Goal: Task Accomplishment & Management: Use online tool/utility

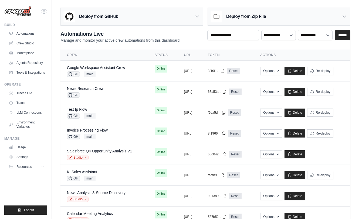
click at [39, 9] on div "mike@crewai.com CrewAI Internal Org Gelato MP@Crew CrewAI Demo Account" at bounding box center [25, 8] width 43 height 17
click at [46, 15] on div "mike@crewai.com CrewAI Internal Org Gelato MP@Crew CrewAI Demo Account" at bounding box center [25, 8] width 43 height 17
click at [116, 72] on div "GH main" at bounding box center [96, 73] width 58 height 5
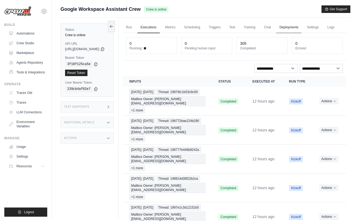
click at [301, 28] on link "Deployments" at bounding box center [288, 27] width 25 height 11
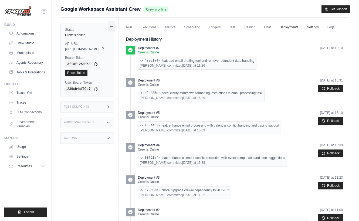
click at [315, 27] on link "Settings" at bounding box center [313, 27] width 18 height 11
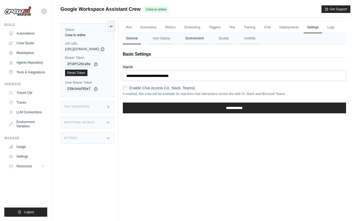
click at [196, 44] on button "Environment" at bounding box center [194, 38] width 25 height 11
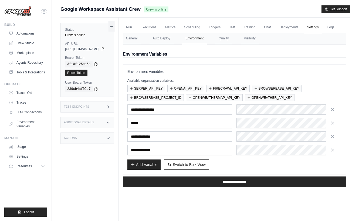
click at [262, 77] on div "Environment Variables Available organization variables: SERPER_API_KEY OPENAI_A…" at bounding box center [235, 119] width 224 height 110
click at [45, 12] on icon at bounding box center [44, 12] width 2 height 2
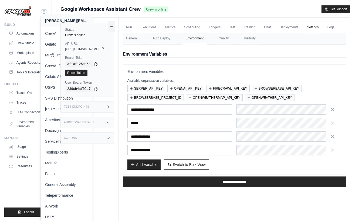
click at [45, 15] on div "[PERSON_NAME][EMAIL_ADDRESS][DOMAIN_NAME]" at bounding box center [66, 21] width 51 height 12
click at [83, 7] on span "Google Workspace Assistant Crew" at bounding box center [101, 9] width 80 height 8
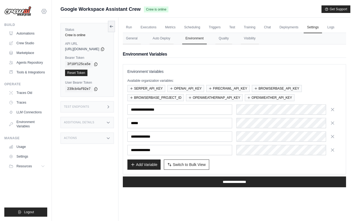
click at [47, 10] on icon at bounding box center [44, 11] width 6 height 6
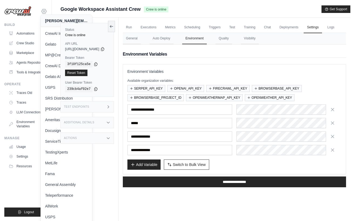
click at [44, 11] on icon at bounding box center [44, 12] width 2 height 2
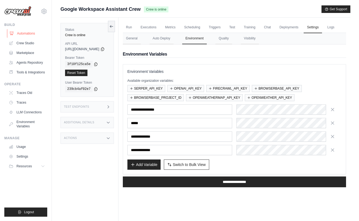
click at [24, 35] on link "Automations" at bounding box center [27, 33] width 41 height 9
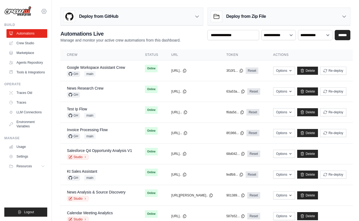
click at [42, 13] on icon at bounding box center [44, 11] width 6 height 6
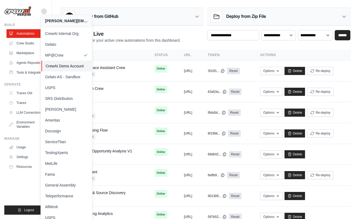
click at [75, 67] on span "CrewAI Demo Account" at bounding box center [67, 65] width 43 height 5
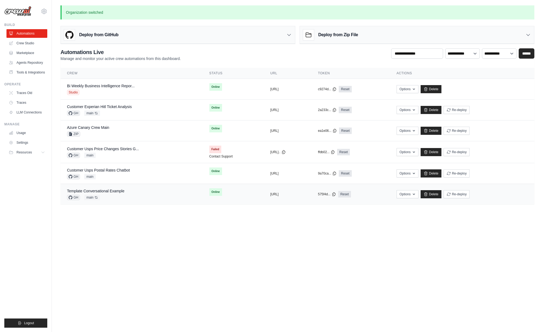
click at [119, 193] on div "Template Conversational Example" at bounding box center [95, 190] width 57 height 5
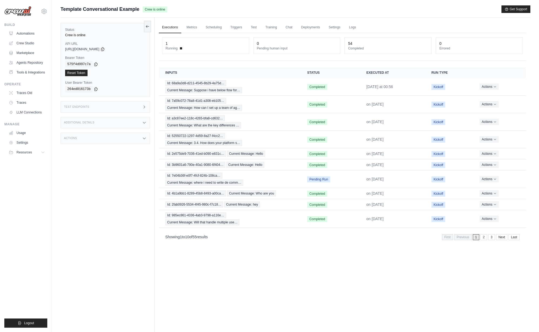
click at [113, 121] on div "Additional Details" at bounding box center [105, 122] width 89 height 11
click at [118, 112] on div "Test Endpoints" at bounding box center [105, 106] width 89 height 11
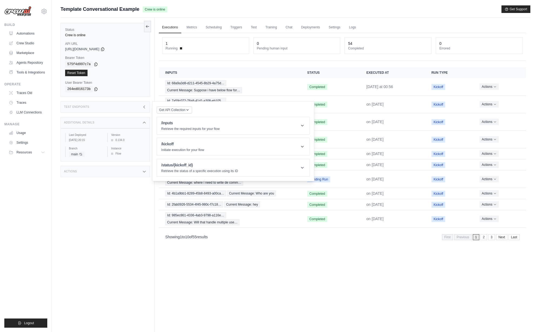
click at [130, 219] on div "Status Crew is online API URL copied https://template-conversational-example-a5…" at bounding box center [108, 184] width 94 height 332
click at [135, 108] on div "Test Endpoints" at bounding box center [105, 106] width 89 height 11
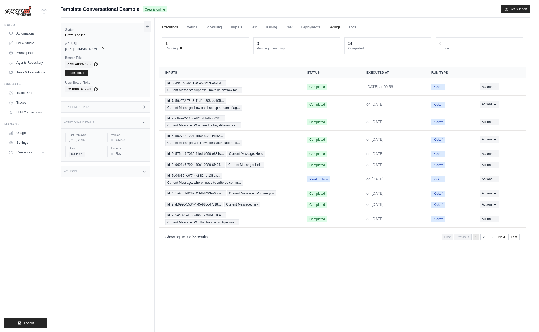
click at [331, 27] on link "Settings" at bounding box center [334, 27] width 18 height 11
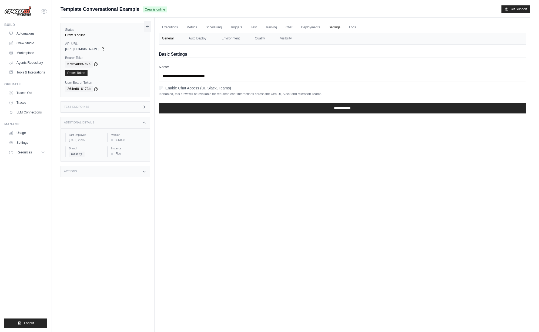
click at [213, 37] on nav "General Auto Deploy Environment Quality Visibility" at bounding box center [342, 38] width 367 height 11
click at [226, 38] on button "Environment" at bounding box center [230, 38] width 25 height 11
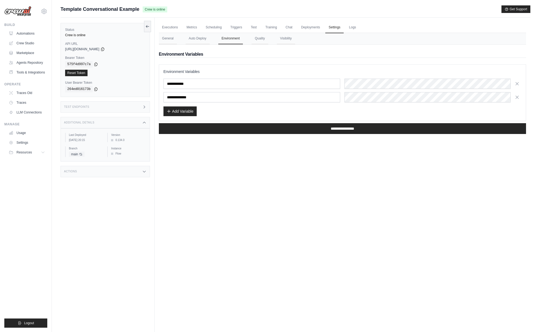
click at [191, 112] on button "Add Variable" at bounding box center [180, 111] width 33 height 10
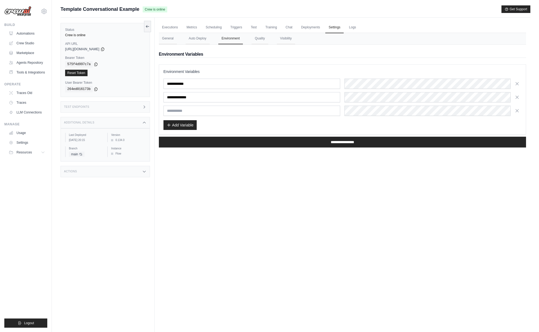
click at [209, 115] on input "text" at bounding box center [252, 111] width 177 height 10
click at [209, 111] on input "text" at bounding box center [252, 111] width 177 height 10
type input "****"
click at [346, 143] on input "**********" at bounding box center [342, 142] width 367 height 11
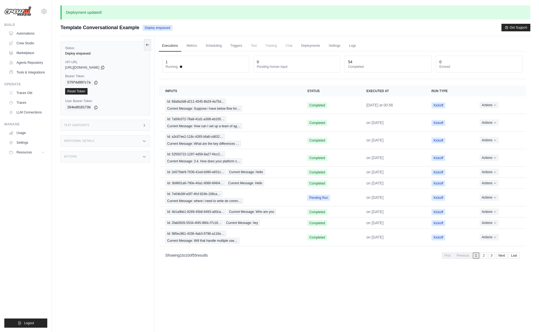
click at [48, 12] on div "[PERSON_NAME][EMAIL_ADDRESS][DOMAIN_NAME] CrewAI Internal Org [GEOGRAPHIC_DATA]…" at bounding box center [26, 166] width 52 height 332
click at [39, 10] on div "[PERSON_NAME][EMAIL_ADDRESS][DOMAIN_NAME] CrewAI Internal Org [GEOGRAPHIC_DATA]…" at bounding box center [25, 8] width 43 height 17
click at [49, 12] on div "[PERSON_NAME][EMAIL_ADDRESS][DOMAIN_NAME] CrewAI Internal Org [GEOGRAPHIC_DATA]…" at bounding box center [26, 166] width 52 height 332
click at [44, 12] on icon at bounding box center [44, 11] width 6 height 6
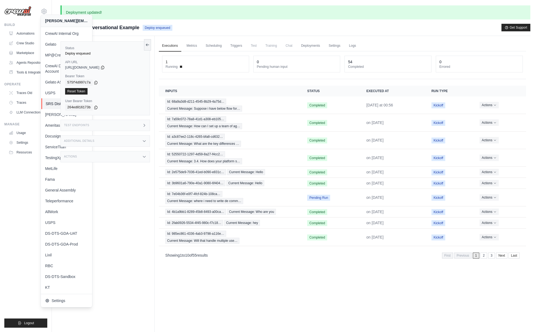
click at [51, 102] on span "SRS Distribution" at bounding box center [67, 103] width 43 height 5
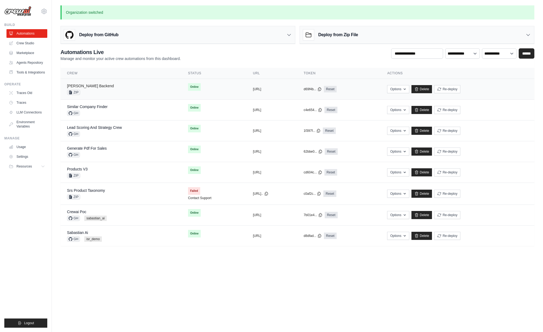
click at [91, 85] on link "[PERSON_NAME] Backend" at bounding box center [90, 86] width 47 height 4
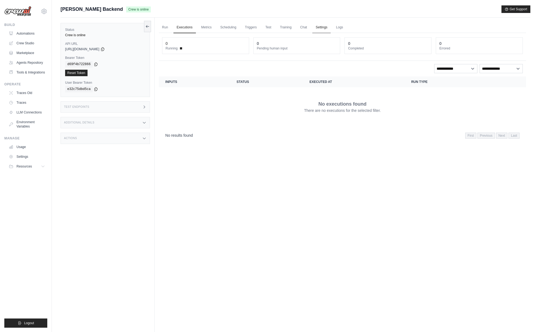
click at [314, 26] on link "Settings" at bounding box center [321, 27] width 18 height 11
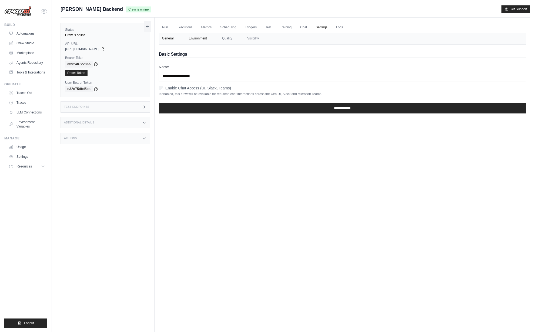
click at [199, 39] on button "Environment" at bounding box center [198, 38] width 25 height 11
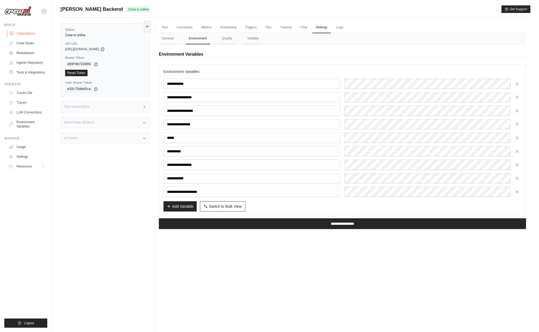
click at [23, 36] on link "Automations" at bounding box center [27, 33] width 41 height 9
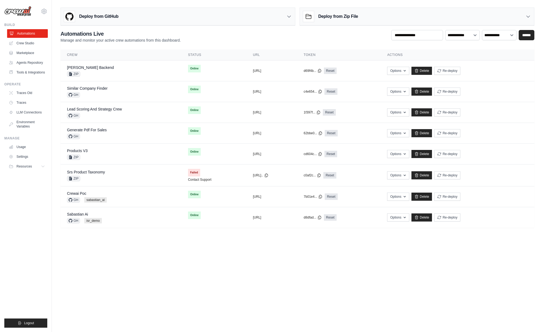
click at [31, 33] on link "Automations" at bounding box center [27, 33] width 41 height 9
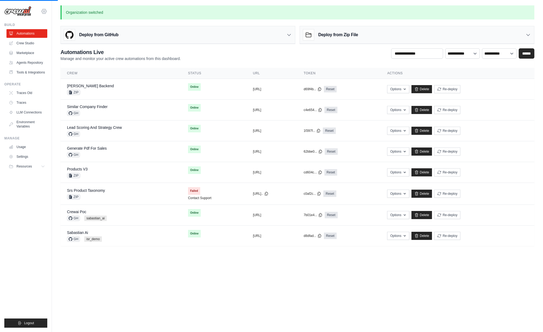
click at [44, 13] on icon at bounding box center [44, 11] width 5 height 5
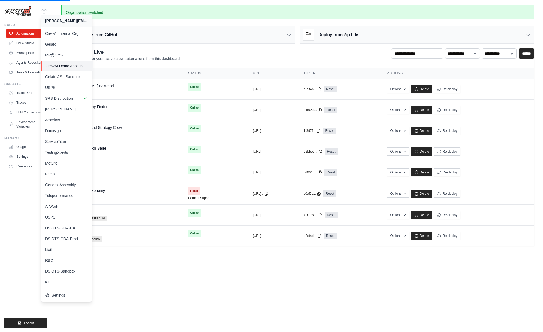
click at [77, 65] on span "CrewAI Demo Account" at bounding box center [67, 65] width 43 height 5
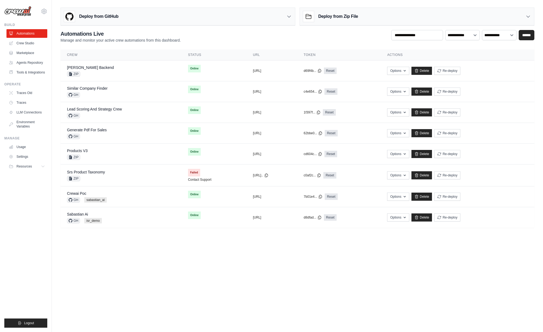
click at [123, 296] on body "[PERSON_NAME][EMAIL_ADDRESS][DOMAIN_NAME] CrewAI Internal Org [GEOGRAPHIC_DATA]…" at bounding box center [271, 166] width 543 height 332
click at [43, 8] on div "[PERSON_NAME][EMAIL_ADDRESS][DOMAIN_NAME] CrewAI Internal Org [GEOGRAPHIC_DATA]…" at bounding box center [25, 8] width 43 height 17
click at [44, 11] on icon at bounding box center [44, 11] width 6 height 6
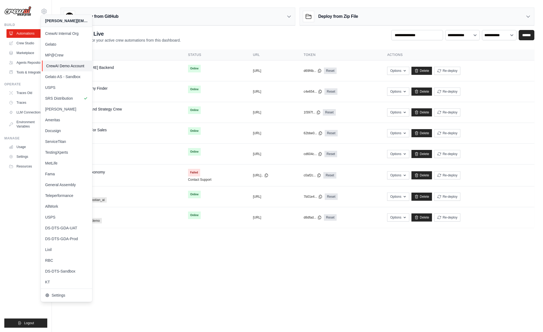
click at [60, 66] on span "CrewAI Demo Account" at bounding box center [67, 65] width 43 height 5
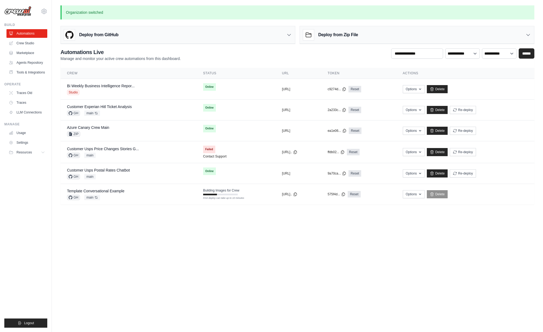
click at [209, 258] on body "[PERSON_NAME][EMAIL_ADDRESS][DOMAIN_NAME] CrewAI Internal Org [GEOGRAPHIC_DATA]…" at bounding box center [271, 166] width 543 height 332
click at [128, 190] on div "Template Conversational Example GH main Auto-deploy enabled" at bounding box center [128, 194] width 123 height 12
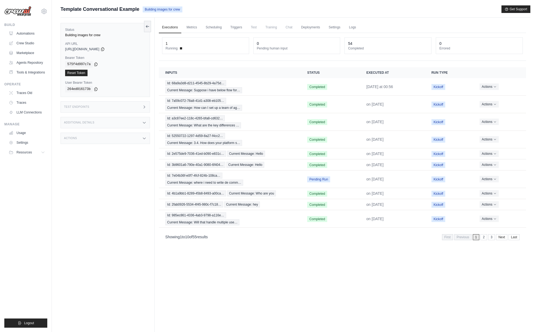
click at [240, 270] on div "Executions Metrics Scheduling Triggers Test Training Chat Deployments Settings …" at bounding box center [343, 184] width 376 height 332
click at [216, 85] on span "Id: 68a9a3d8-d211-4545-8b29-4a75d…" at bounding box center [195, 83] width 61 height 6
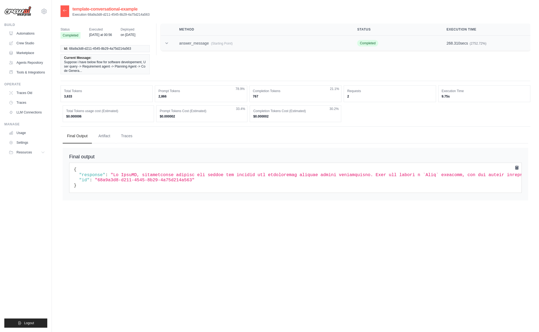
click at [181, 44] on td "answer_message (Starting Point)" at bounding box center [262, 43] width 178 height 15
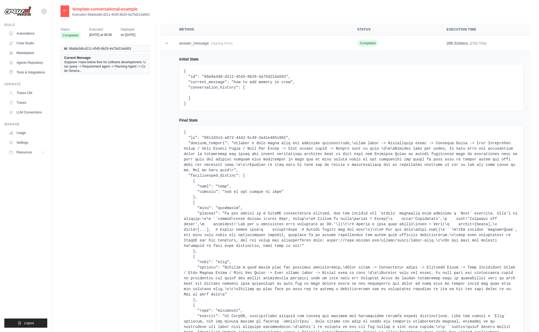
click at [64, 11] on icon at bounding box center [64, 10] width 3 height 2
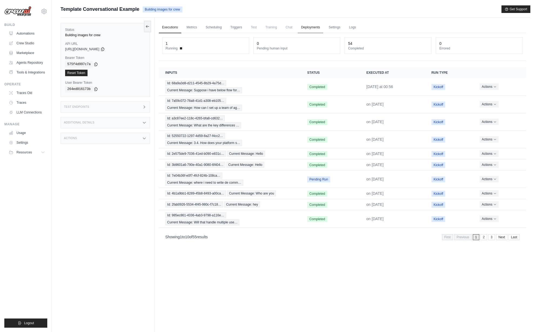
click at [317, 27] on link "Deployments" at bounding box center [310, 27] width 25 height 11
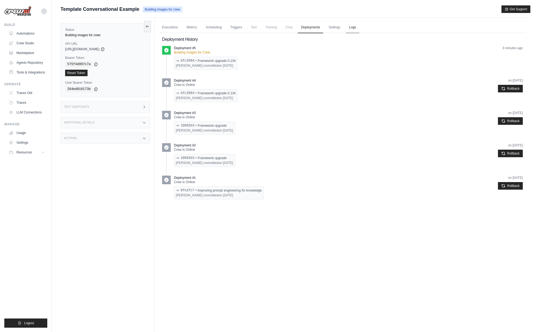
click at [352, 30] on link "Logs" at bounding box center [353, 27] width 14 height 11
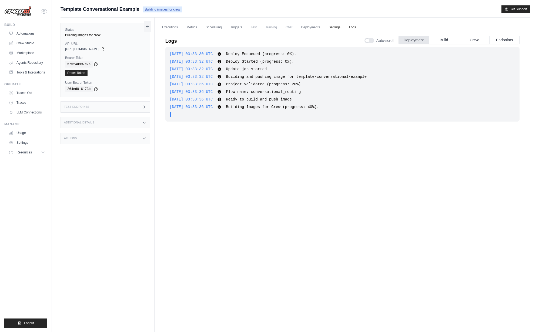
click at [329, 26] on link "Settings" at bounding box center [334, 27] width 18 height 11
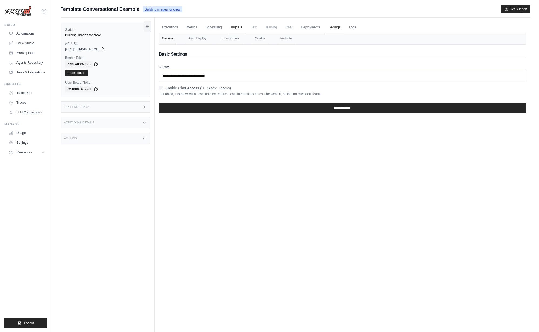
click at [244, 32] on link "Triggers" at bounding box center [236, 27] width 18 height 11
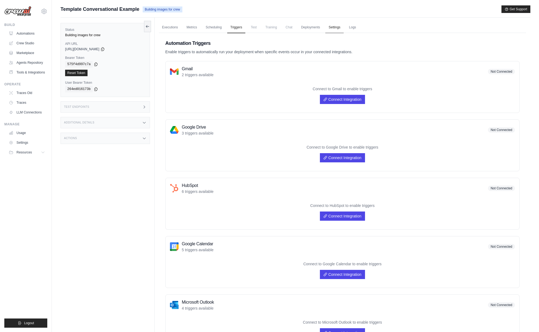
click at [338, 24] on link "Settings" at bounding box center [334, 27] width 18 height 11
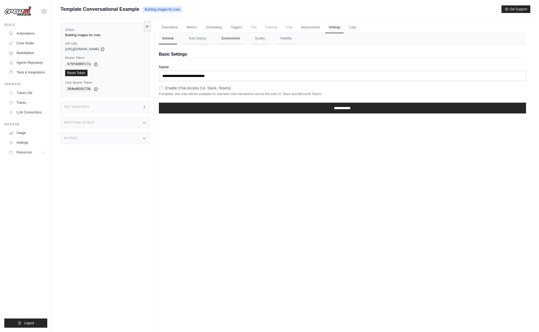
click at [230, 44] on button "Environment" at bounding box center [230, 38] width 25 height 11
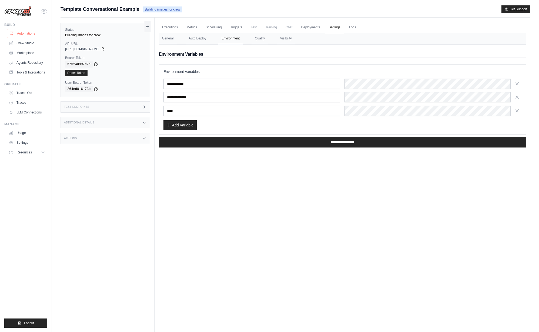
click at [17, 31] on link "Automations" at bounding box center [27, 33] width 41 height 9
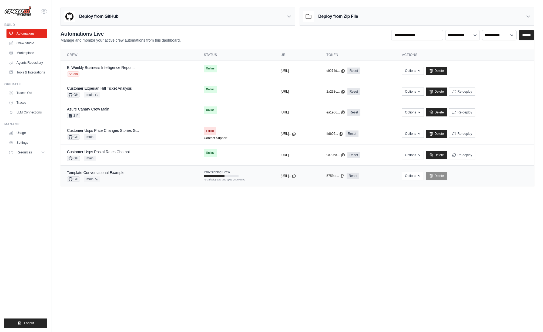
click at [121, 181] on div "GH main Auto-deploy enabled" at bounding box center [95, 178] width 57 height 5
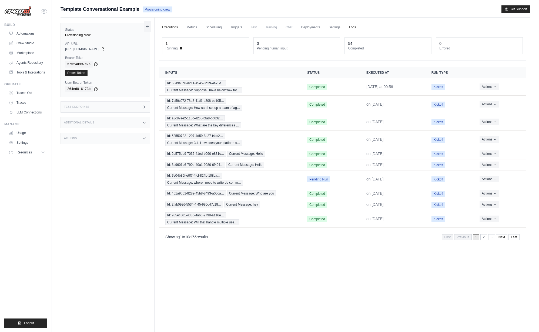
click at [353, 27] on link "Logs" at bounding box center [353, 27] width 14 height 11
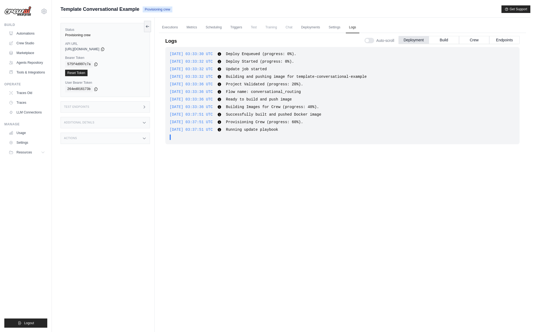
click at [51, 177] on div "mike@crewai.com CrewAI Internal Org Gelato MP@Crew CrewAI Demo Account" at bounding box center [26, 166] width 52 height 332
click at [91, 171] on div "Status Provisioning crew API URL copied https://template-conversational-example…" at bounding box center [108, 184] width 94 height 332
click at [43, 9] on icon at bounding box center [44, 11] width 5 height 5
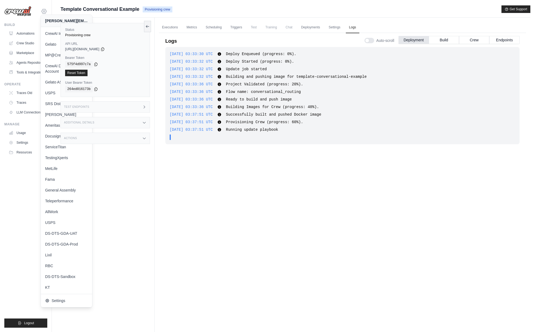
click at [45, 11] on icon at bounding box center [44, 12] width 2 height 2
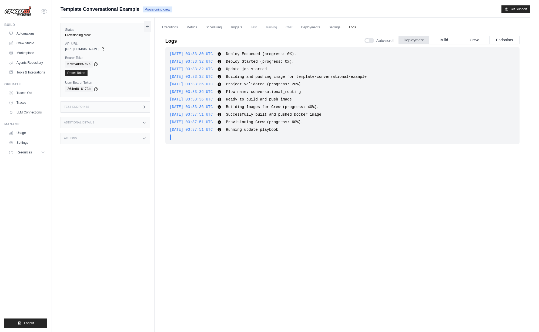
click at [56, 18] on div "Submit a support request Describe your issue or question * Please be specific a…" at bounding box center [295, 177] width 487 height 344
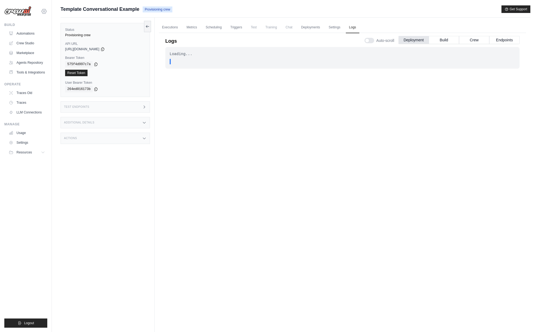
click at [45, 11] on icon at bounding box center [44, 11] width 6 height 6
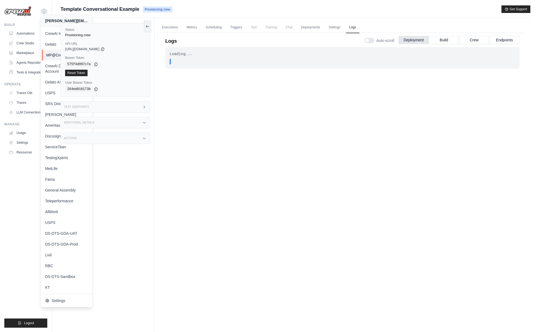
click at [55, 55] on span "MP@Crew" at bounding box center [67, 54] width 43 height 5
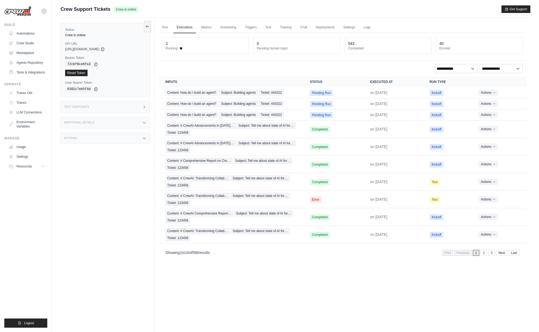
click at [115, 189] on div "Status Crew is online API URL copied https://crew-support-tickets-b23662c8-a0f3…" at bounding box center [108, 184] width 94 height 332
click at [250, 95] on span "Subject: Building agents" at bounding box center [238, 93] width 39 height 6
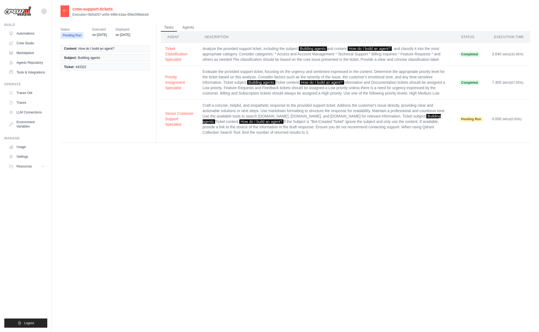
click at [67, 10] on div at bounding box center [65, 11] width 9 height 12
click at [63, 12] on icon at bounding box center [65, 10] width 4 height 4
click at [65, 11] on icon at bounding box center [65, 10] width 4 height 4
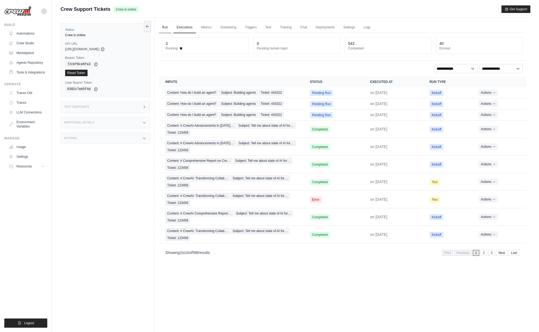
click at [166, 26] on link "Run" at bounding box center [165, 27] width 12 height 11
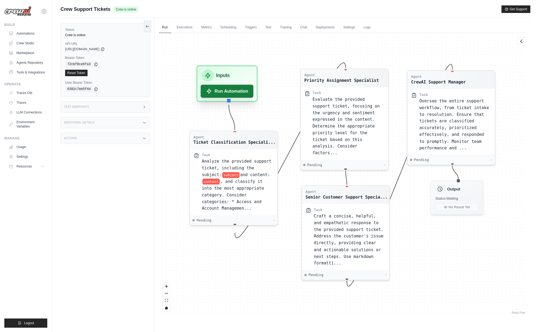
click at [228, 95] on button "Run Automation" at bounding box center [227, 91] width 53 height 13
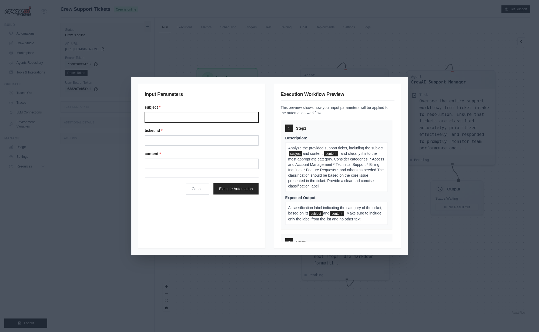
click at [205, 116] on input "Subject" at bounding box center [202, 117] width 114 height 10
type input "**********"
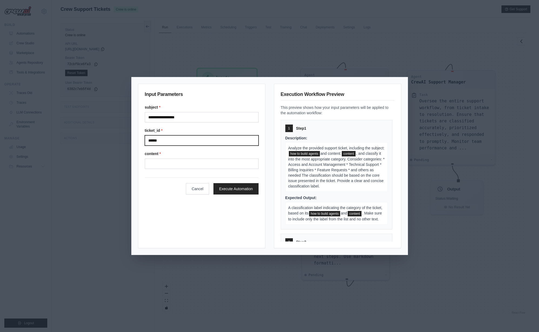
type input "******"
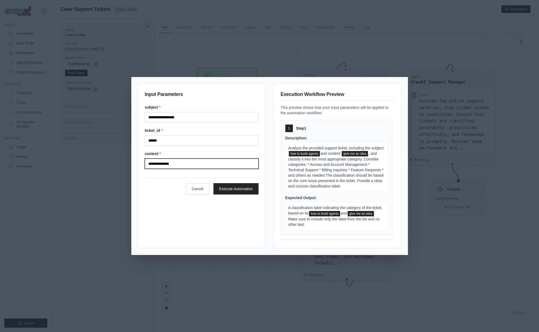
type input "**********"
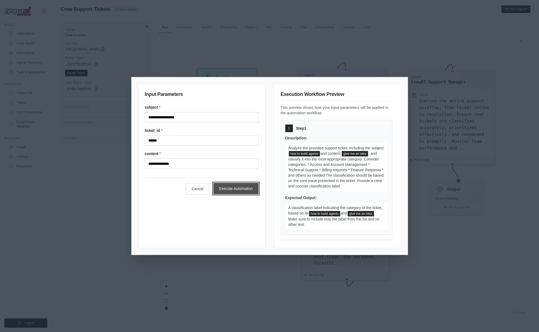
click at [231, 190] on button "Execute Automation" at bounding box center [236, 188] width 45 height 11
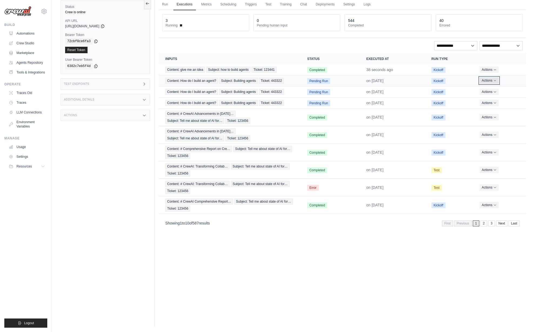
click at [488, 81] on button "Actions" at bounding box center [489, 80] width 19 height 6
click at [497, 101] on button "Delete" at bounding box center [502, 99] width 35 height 9
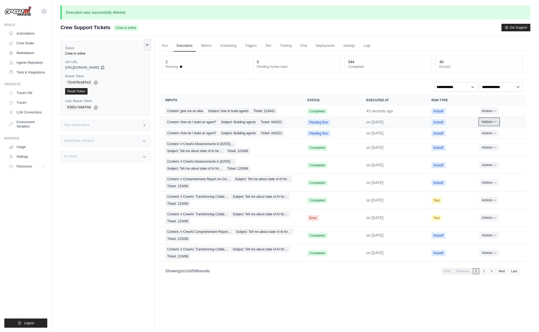
click at [487, 123] on button "Actions" at bounding box center [489, 122] width 19 height 6
click at [487, 141] on button "Delete" at bounding box center [502, 140] width 35 height 9
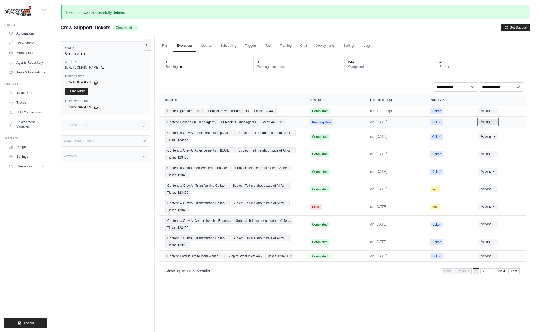
click at [486, 123] on button "Actions" at bounding box center [488, 122] width 19 height 6
click at [498, 142] on button "Delete" at bounding box center [502, 140] width 35 height 9
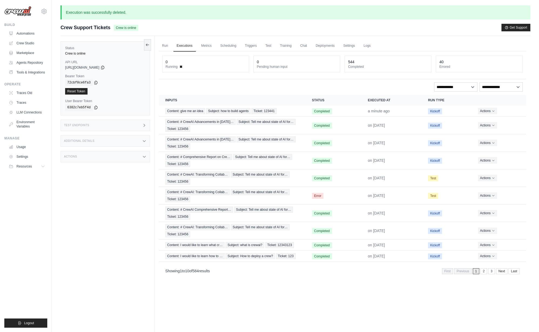
click at [129, 193] on div "Status Crew is online API URL copied https://crew-support-tickets-b23662c8-a0f3…" at bounding box center [108, 202] width 94 height 332
click at [45, 11] on icon at bounding box center [44, 11] width 6 height 6
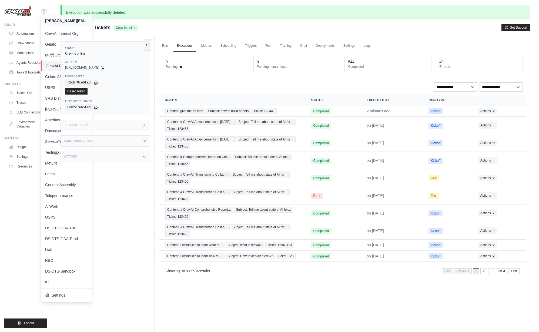
click at [55, 64] on span "CrewAI Demo Account" at bounding box center [67, 65] width 43 height 5
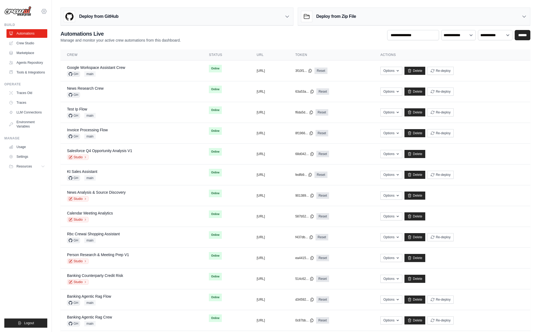
click at [46, 12] on icon at bounding box center [44, 11] width 6 height 6
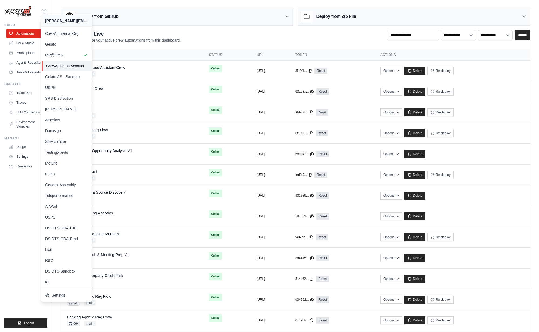
click at [64, 68] on span "CrewAI Demo Account" at bounding box center [67, 65] width 43 height 5
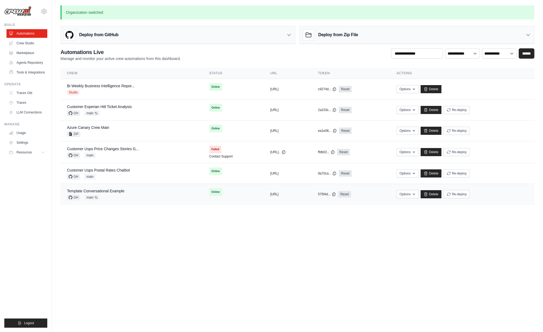
click at [153, 196] on div "Template Conversational Example GH main Auto-deploy enabled" at bounding box center [131, 194] width 129 height 12
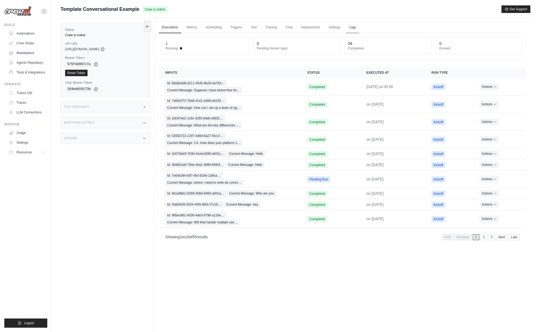
click at [351, 27] on link "Logs" at bounding box center [353, 27] width 14 height 11
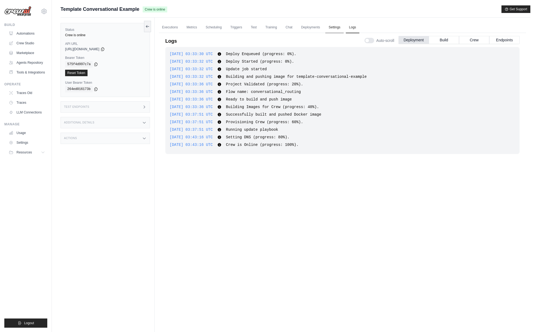
click at [332, 27] on link "Settings" at bounding box center [334, 27] width 18 height 11
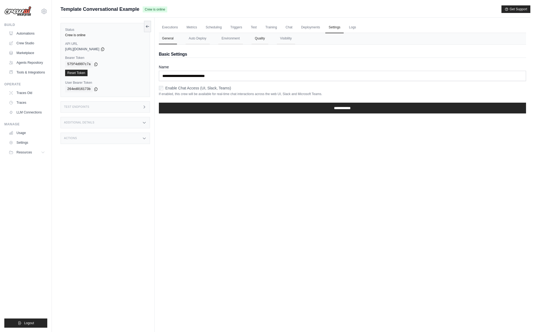
click at [265, 38] on button "Quality" at bounding box center [260, 38] width 16 height 11
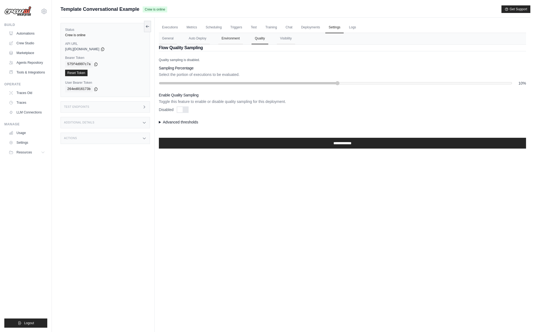
click at [232, 37] on button "Environment" at bounding box center [230, 38] width 25 height 11
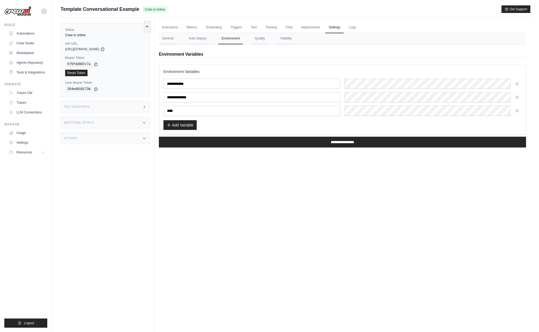
click at [365, 289] on div "Executions Metrics Scheduling Triggers Test Training Chat Deployments Settings …" at bounding box center [343, 184] width 376 height 332
